Goal: Task Accomplishment & Management: Use online tool/utility

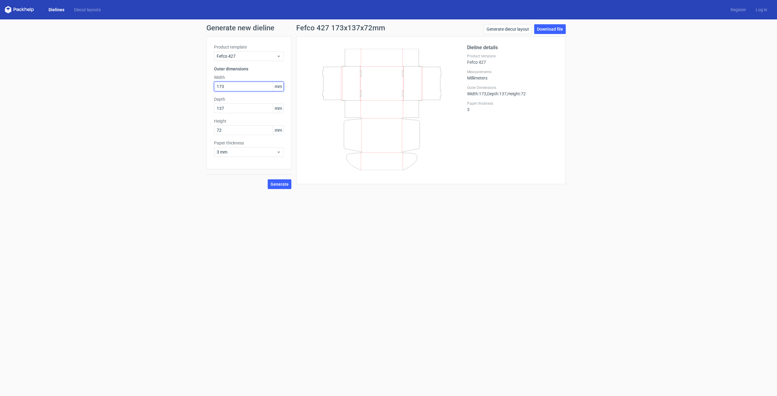
drag, startPoint x: 244, startPoint y: 88, endPoint x: 192, endPoint y: 83, distance: 51.7
click at [192, 83] on div "Generate new dieline Product template Fefco 427 Outer dimensions Width 173 mm D…" at bounding box center [388, 106] width 777 height 174
type input "160"
click at [247, 110] on input "1" at bounding box center [249, 108] width 70 height 10
type input "135"
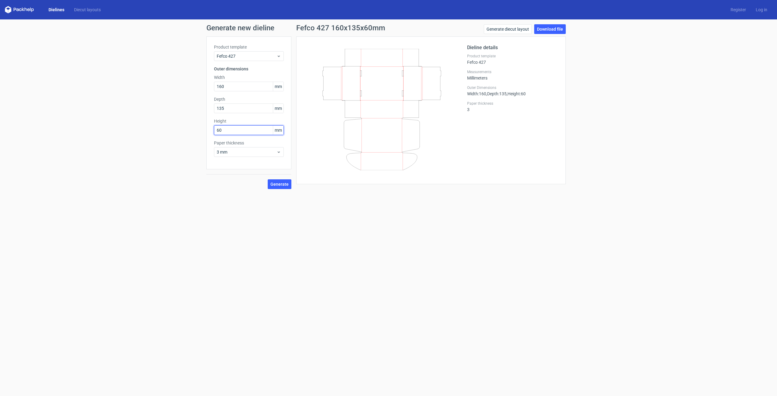
drag, startPoint x: 241, startPoint y: 131, endPoint x: 164, endPoint y: 115, distance: 78.8
click at [164, 115] on div "Generate new dieline Product template Fefco 427 Outer dimensions Width 160 mm D…" at bounding box center [388, 106] width 777 height 174
type input "70"
click at [274, 182] on span "Generate" at bounding box center [279, 184] width 18 height 4
click at [548, 26] on link "Download file" at bounding box center [550, 29] width 32 height 10
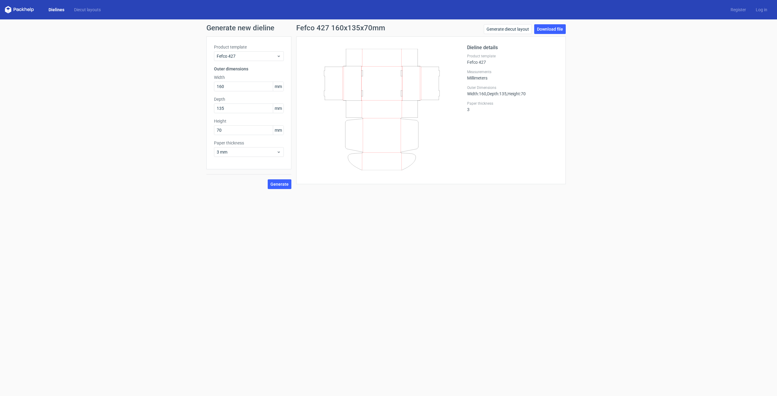
click at [588, 210] on form "Generate new dieline Product template Fefco 427 Outer dimensions Width 160 mm D…" at bounding box center [388, 207] width 777 height 376
click at [519, 27] on link "Generate diecut layout" at bounding box center [508, 29] width 48 height 10
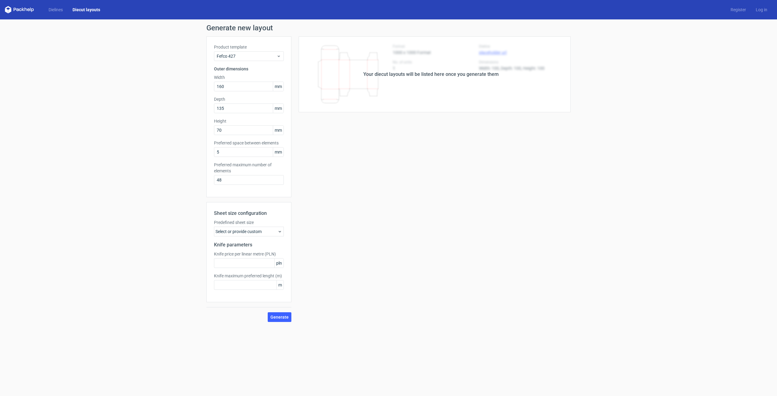
click at [272, 235] on div "Select or provide custom" at bounding box center [249, 232] width 70 height 10
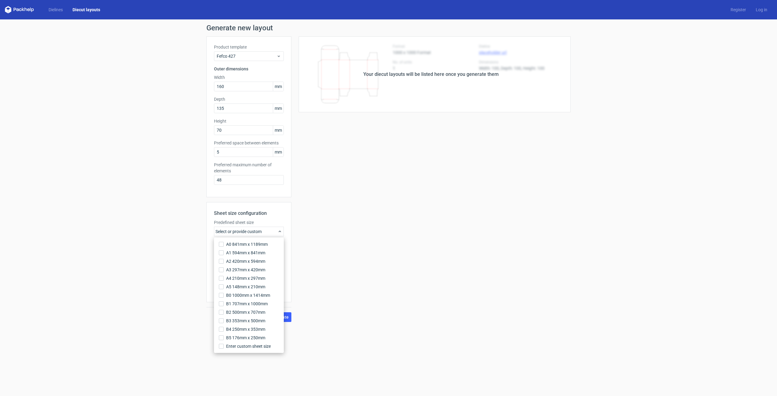
click at [473, 155] on div "Your diecut layouts will be listed here once you generate them Height Depth Wid…" at bounding box center [430, 178] width 279 height 285
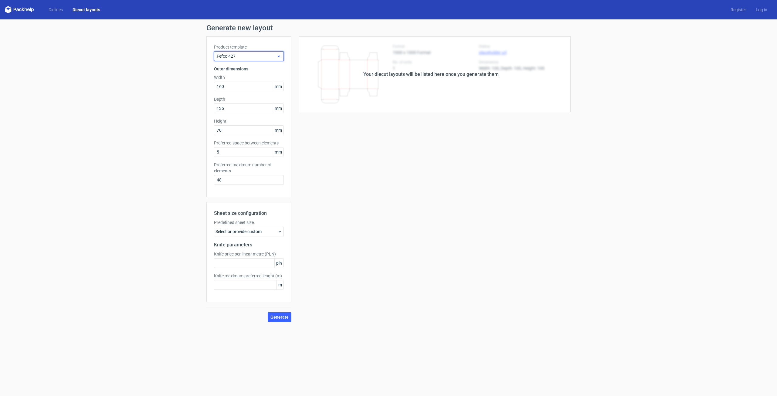
click at [263, 57] on span "Fefco 427" at bounding box center [247, 56] width 60 height 6
click at [461, 173] on div "Your diecut layouts will be listed here once you generate them Height Depth Wid…" at bounding box center [430, 178] width 279 height 285
click at [30, 10] on polygon at bounding box center [30, 10] width 1 height 4
click at [25, 9] on icon at bounding box center [19, 9] width 29 height 7
click at [25, 9] on icon at bounding box center [26, 10] width 2 height 4
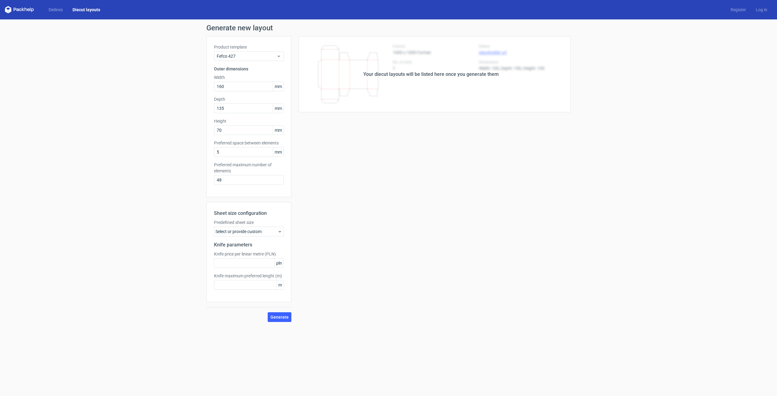
click at [428, 173] on div "Your diecut layouts will be listed here once you generate them Height Depth Wid…" at bounding box center [430, 178] width 279 height 285
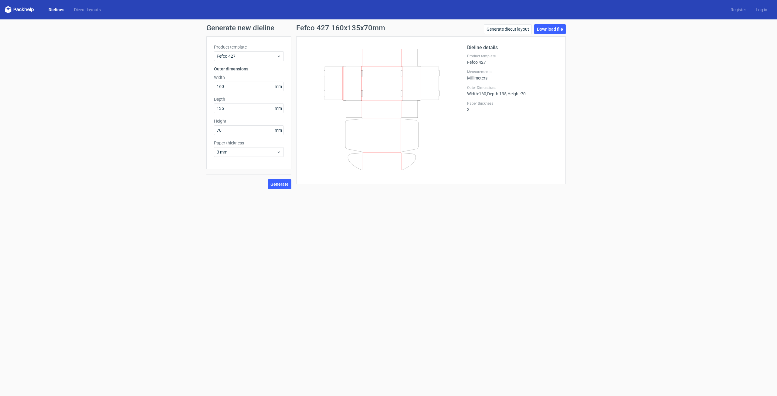
click at [115, 82] on div "Generate new dieline Product template Fefco 427 Outer dimensions Width 160 mm D…" at bounding box center [388, 106] width 777 height 174
click at [18, 9] on icon at bounding box center [19, 9] width 29 height 7
click at [705, 145] on div "Generate new dieline Product template Fefco 427 Outer dimensions Width 160 mm D…" at bounding box center [388, 106] width 777 height 174
click at [705, 168] on div "Generate new dieline Product template Fefco 427 Outer dimensions Width 160 mm D…" at bounding box center [388, 106] width 777 height 174
click at [696, 150] on div "Generate new dieline Product template Fefco 427 Outer dimensions Width 160 mm D…" at bounding box center [388, 106] width 777 height 174
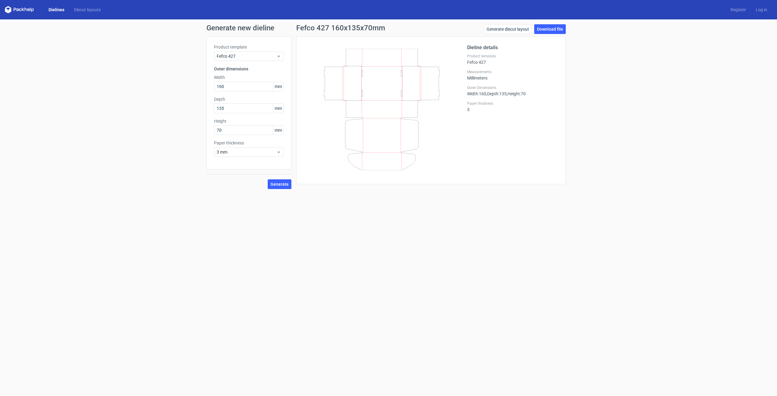
click at [692, 161] on div "Generate new dieline Product template Fefco 427 Outer dimensions Width 160 mm D…" at bounding box center [388, 106] width 777 height 174
click at [678, 229] on form "Generate new dieline Product template Fefco 427 Outer dimensions Width 160 mm D…" at bounding box center [388, 207] width 777 height 376
click at [671, 218] on form "Generate new dieline Product template Fefco 427 Outer dimensions Width 160 mm D…" at bounding box center [388, 207] width 777 height 376
